Goal: Navigation & Orientation: Find specific page/section

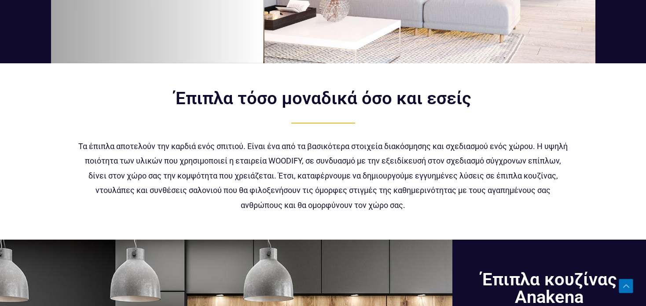
scroll to position [239, 0]
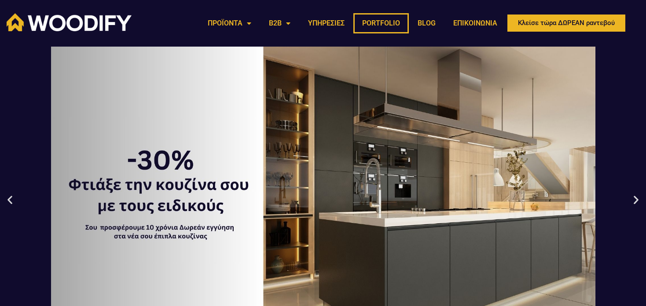
click at [373, 22] on link "PORTFOLIO" at bounding box center [380, 23] width 55 height 20
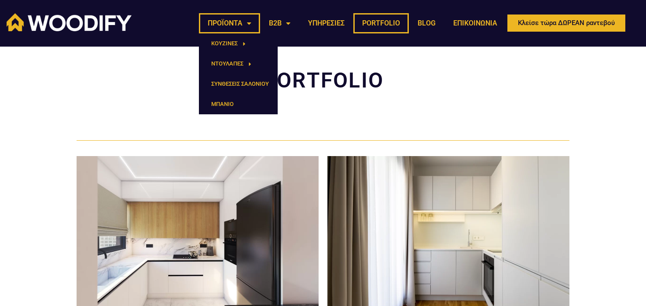
click at [243, 24] on link "ΠΡΟΪΟΝΤΑ" at bounding box center [229, 23] width 61 height 20
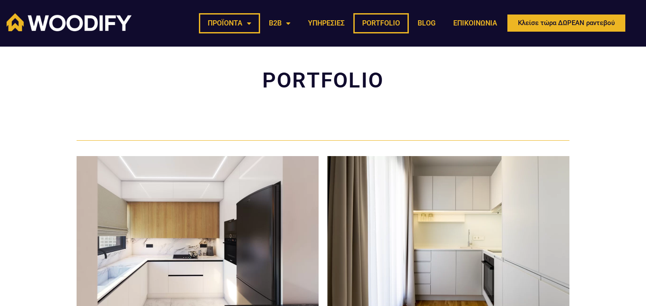
click at [243, 24] on link "ΠΡΟΪΟΝΤΑ" at bounding box center [229, 23] width 61 height 20
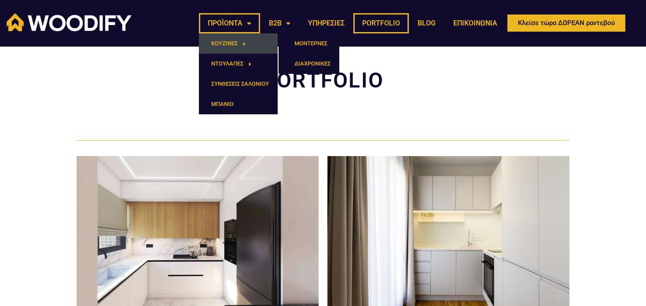
click at [236, 40] on link "ΚΟΥΖΙΝΕΣ" at bounding box center [238, 43] width 79 height 20
